Goal: Transaction & Acquisition: Purchase product/service

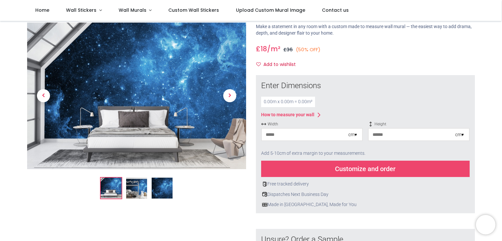
scroll to position [65, 0]
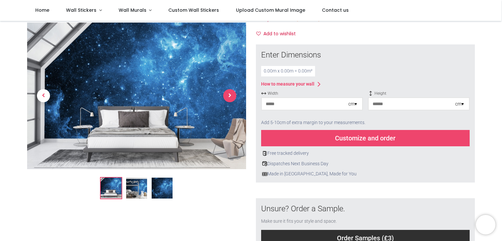
click at [230, 94] on span "Next" at bounding box center [229, 96] width 13 height 13
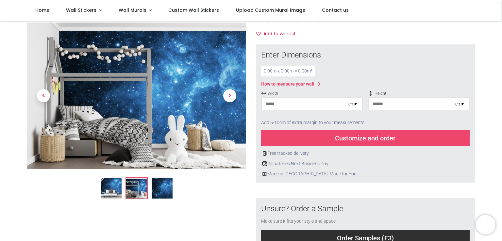
click at [264, 72] on div "0.00 m x 0.00 m = 0.00 m²" at bounding box center [288, 71] width 54 height 10
click at [265, 72] on div "0.00 m x 0.00 m = 0.00 m²" at bounding box center [288, 71] width 54 height 10
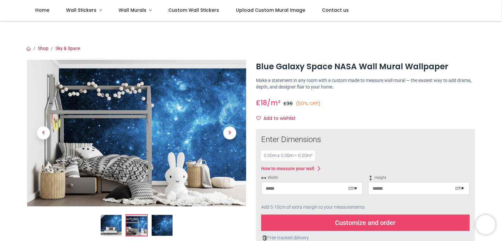
scroll to position [33, 0]
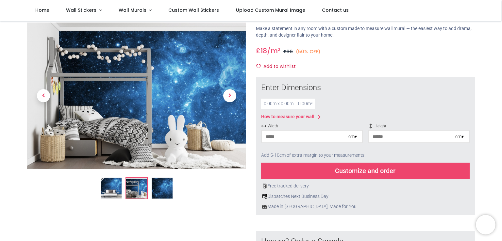
click at [265, 104] on div "0.00 m x 0.00 m = 0.00 m²" at bounding box center [288, 104] width 54 height 10
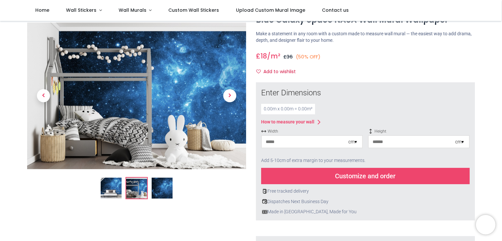
scroll to position [65, 0]
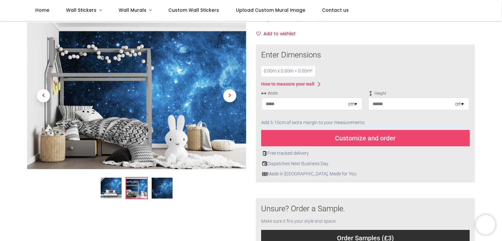
click at [153, 188] on img at bounding box center [162, 188] width 21 height 21
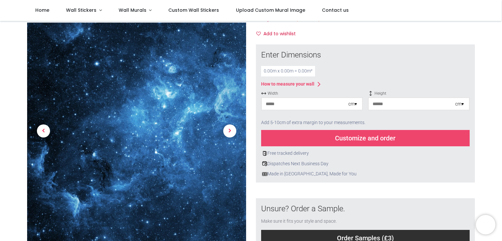
scroll to position [131, 0]
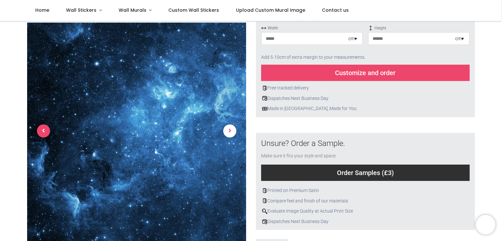
drag, startPoint x: 156, startPoint y: 103, endPoint x: 40, endPoint y: 131, distance: 119.5
click at [40, 131] on span "Previous" at bounding box center [43, 131] width 13 height 13
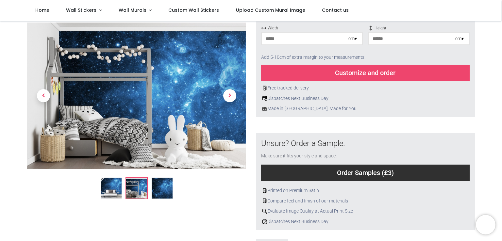
click at [101, 187] on img at bounding box center [111, 188] width 21 height 21
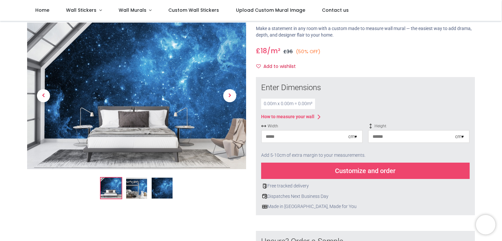
scroll to position [0, 0]
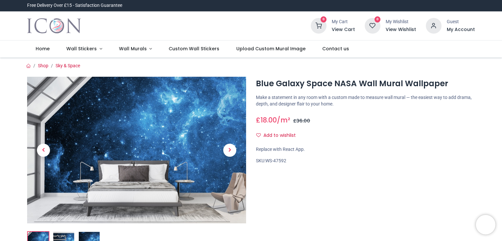
scroll to position [65, 0]
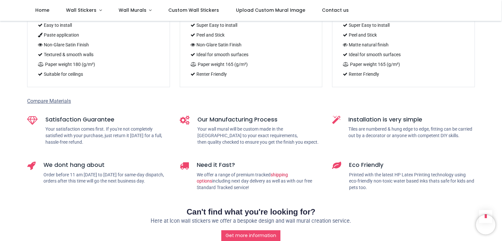
scroll to position [586, 0]
